Goal: Transaction & Acquisition: Purchase product/service

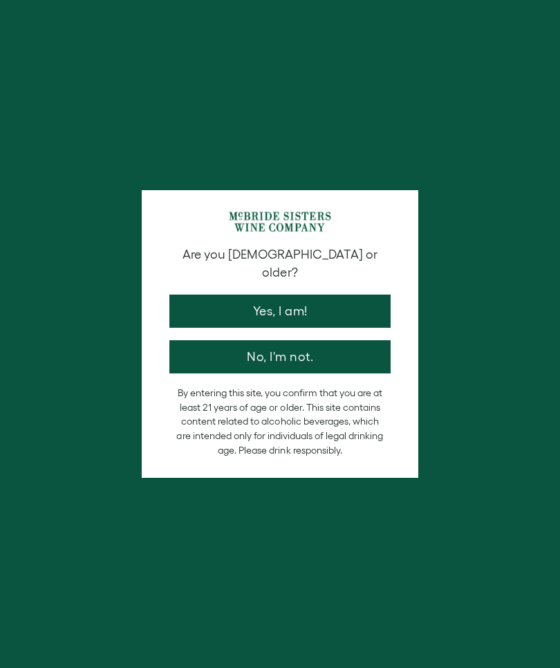
click at [330, 295] on button "Yes, I am!" at bounding box center [279, 311] width 221 height 33
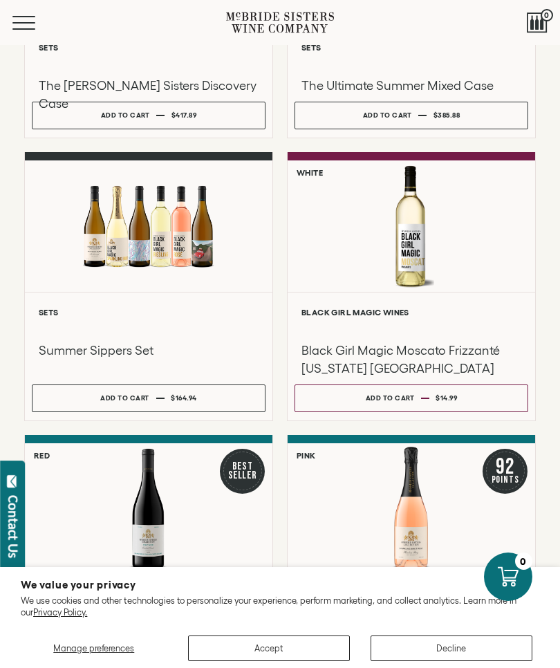
scroll to position [264, 0]
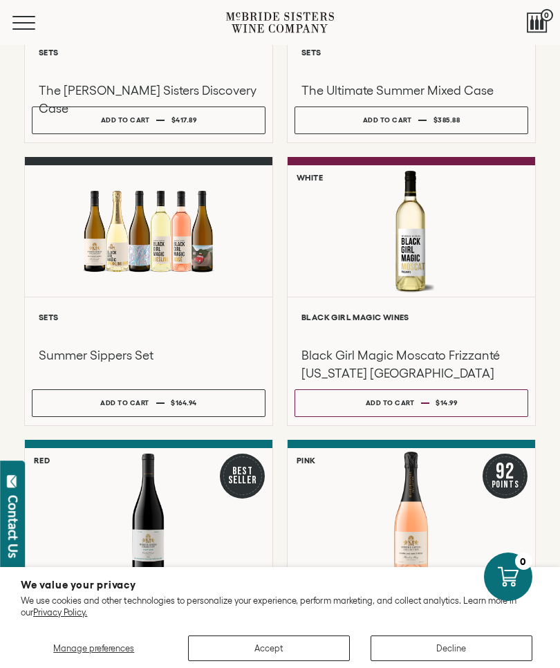
click at [122, 371] on div "Summer Sippers Set" at bounding box center [149, 352] width 234 height 61
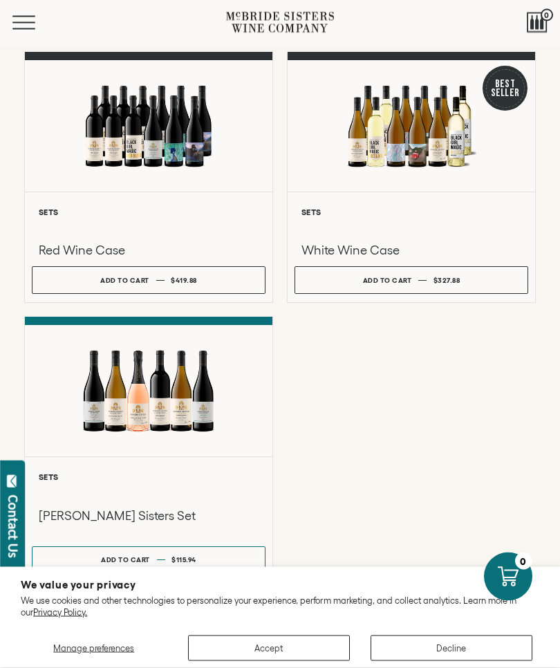
scroll to position [935, 0]
click at [184, 398] on div at bounding box center [149, 390] width 248 height 131
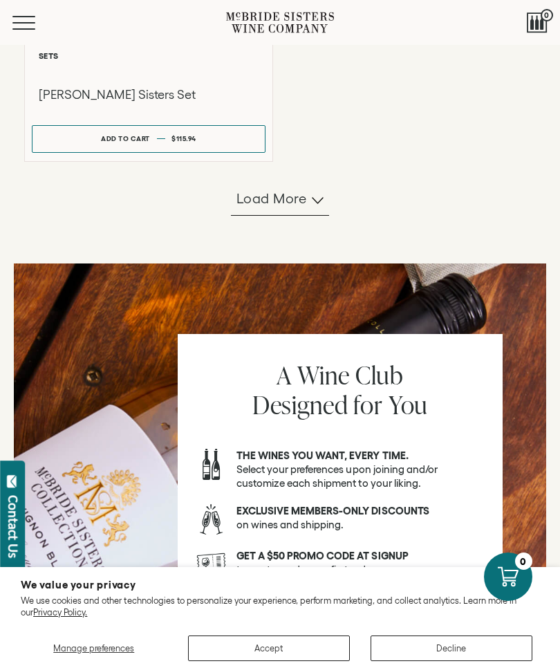
scroll to position [1355, 0]
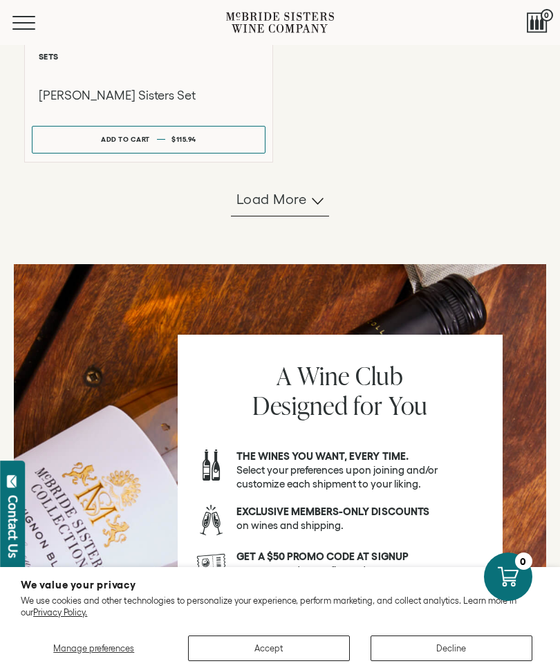
click at [288, 205] on span "Load more" at bounding box center [271, 198] width 71 height 19
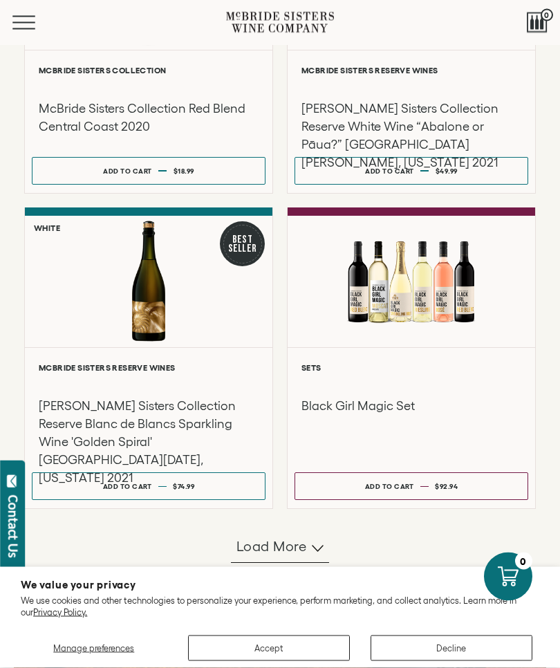
scroll to position [2180, 0]
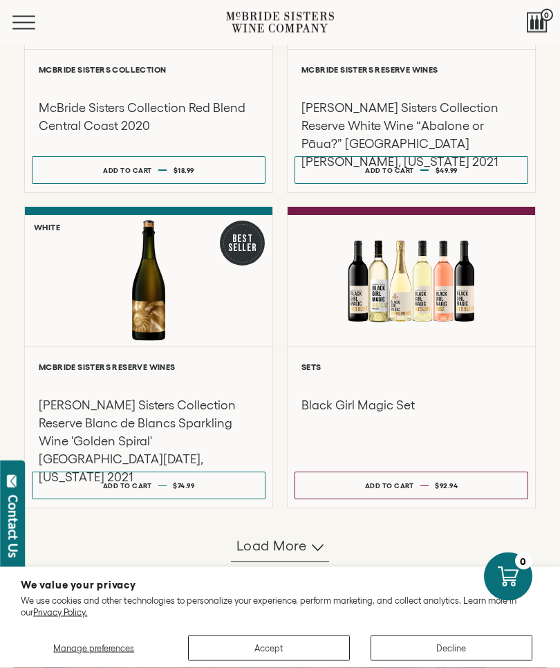
click at [293, 554] on button "Load more" at bounding box center [280, 546] width 98 height 33
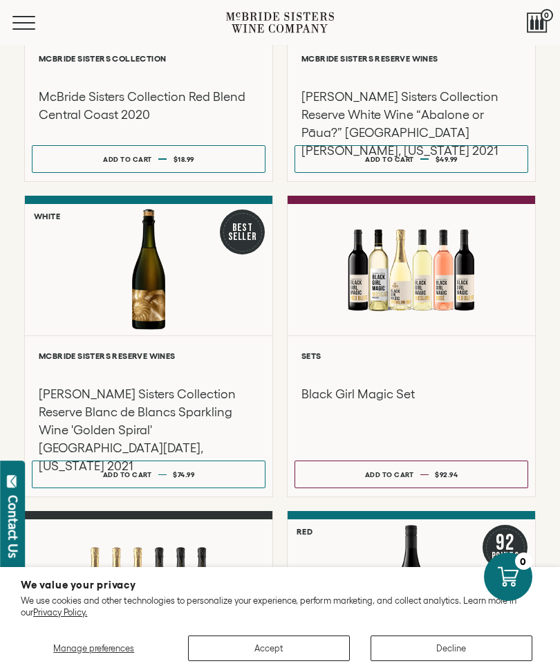
scroll to position [2191, 0]
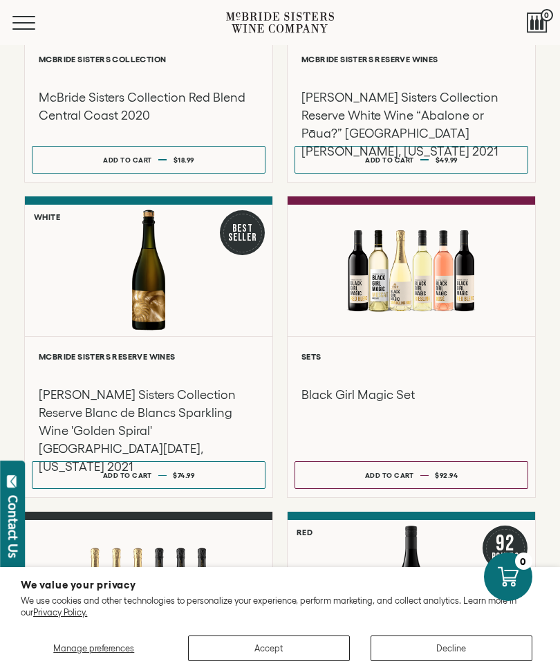
click at [472, 343] on div "**********" at bounding box center [412, 416] width 248 height 161
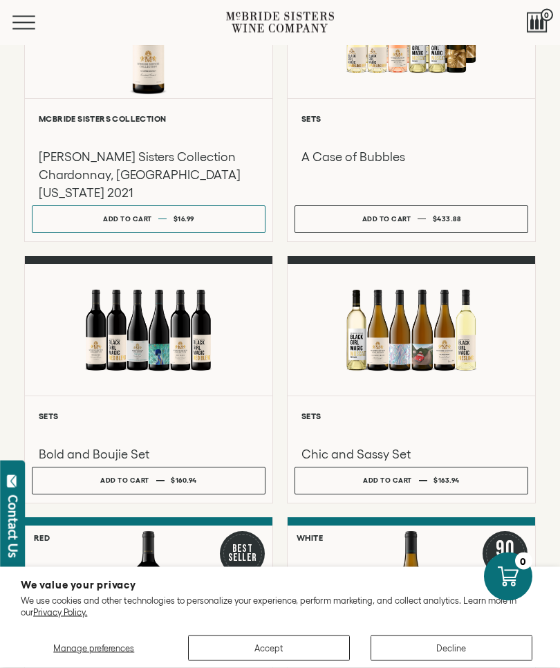
scroll to position [1573, 0]
click at [483, 349] on div at bounding box center [412, 329] width 248 height 131
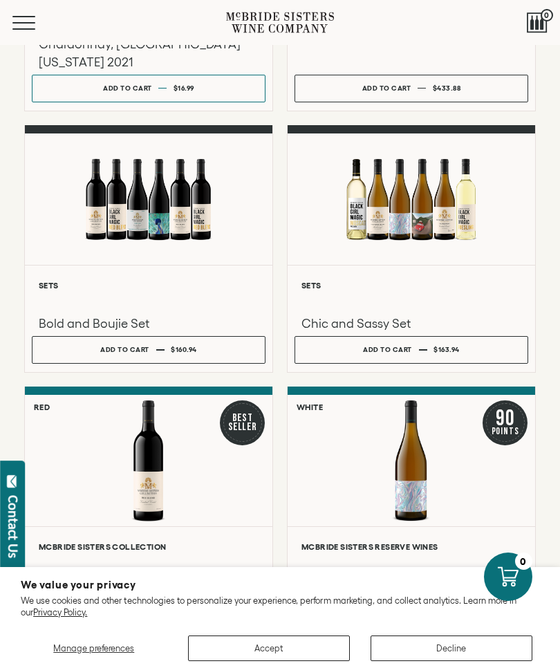
scroll to position [1713, 0]
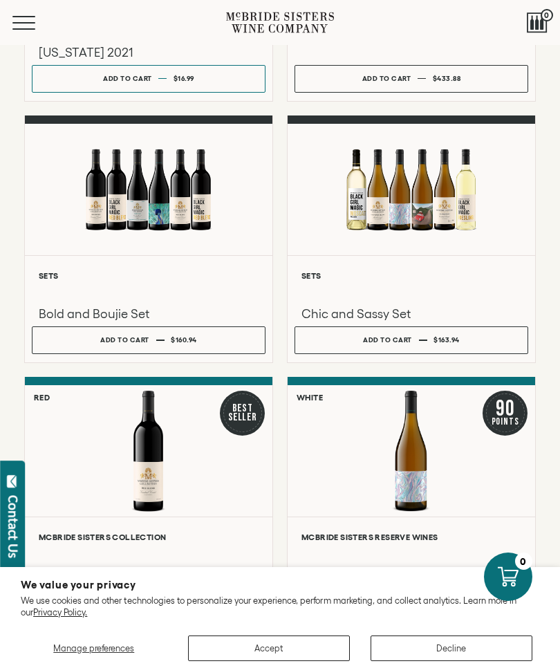
click at [102, 212] on div at bounding box center [149, 189] width 248 height 131
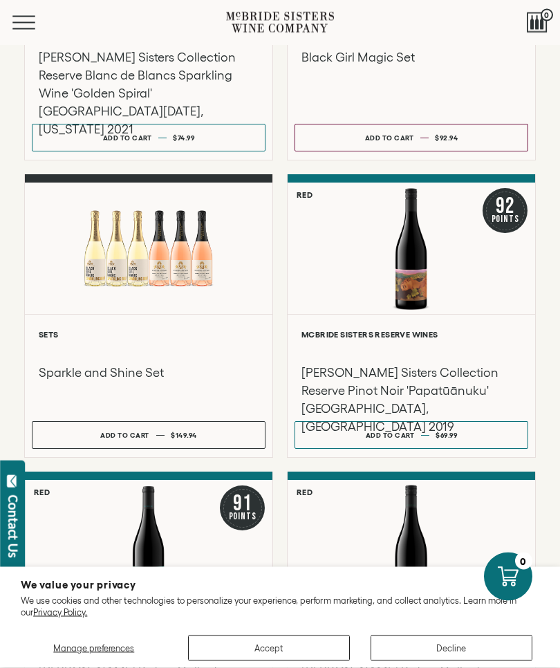
scroll to position [2524, 0]
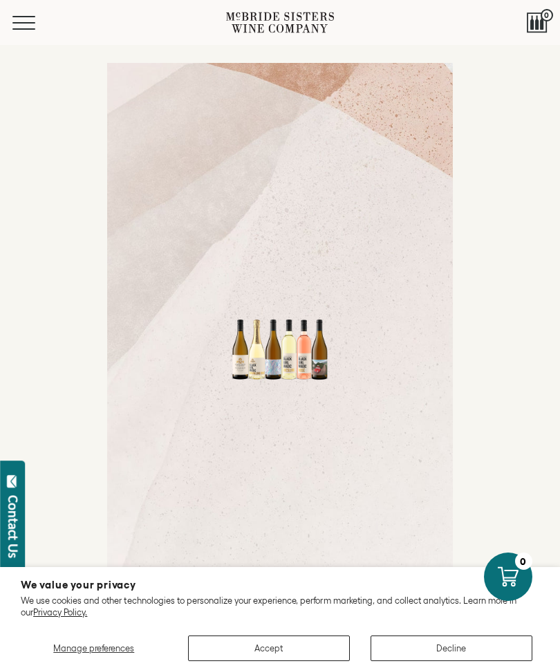
click at [303, 655] on button "Accept" at bounding box center [269, 648] width 162 height 26
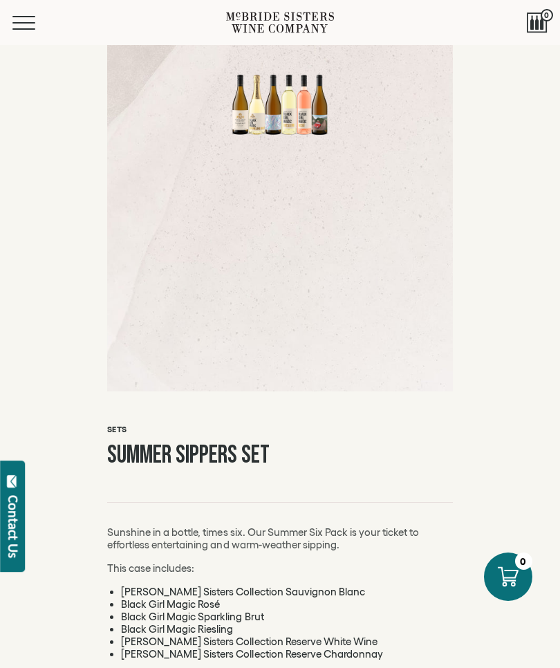
scroll to position [243, 0]
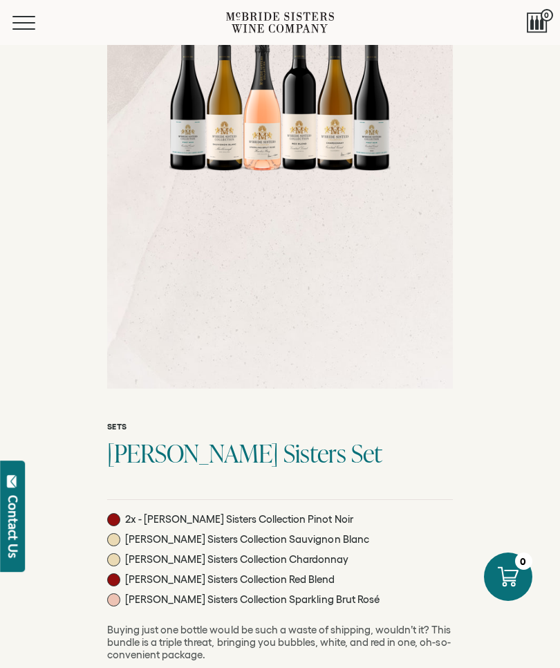
scroll to position [208, 0]
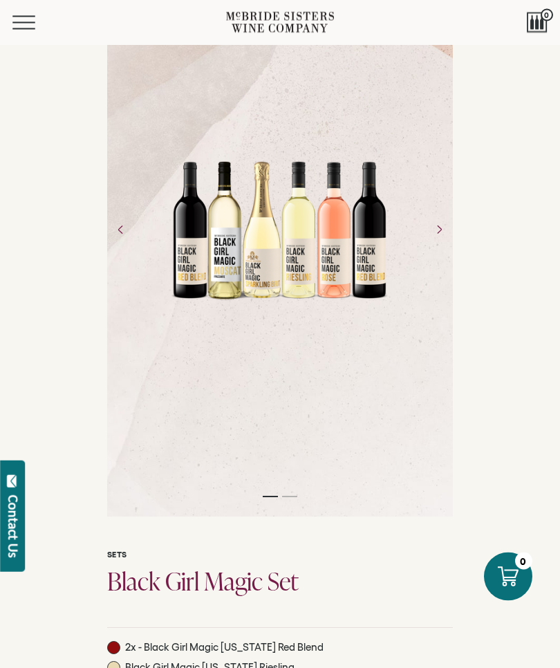
scroll to position [120, 0]
click at [440, 240] on icon "Next" at bounding box center [439, 229] width 21 height 21
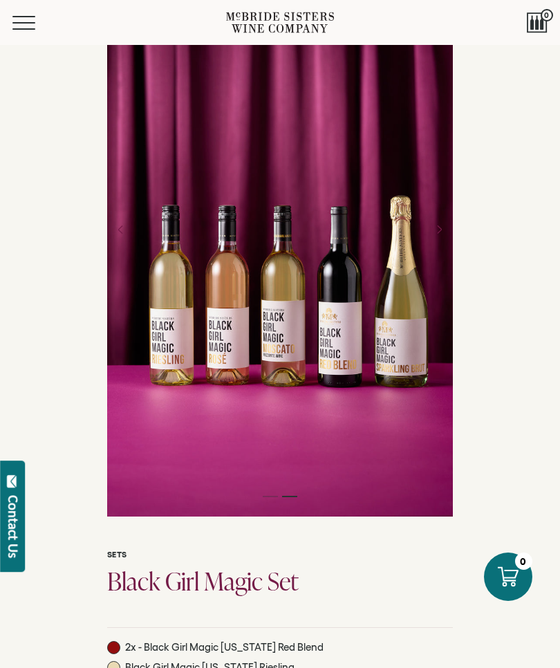
click at [128, 240] on icon "Previous" at bounding box center [121, 229] width 21 height 21
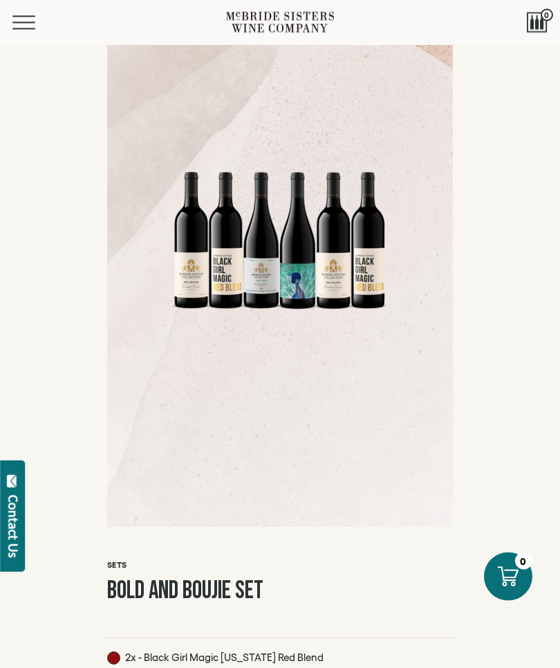
scroll to position [109, 0]
